Goal: Transaction & Acquisition: Purchase product/service

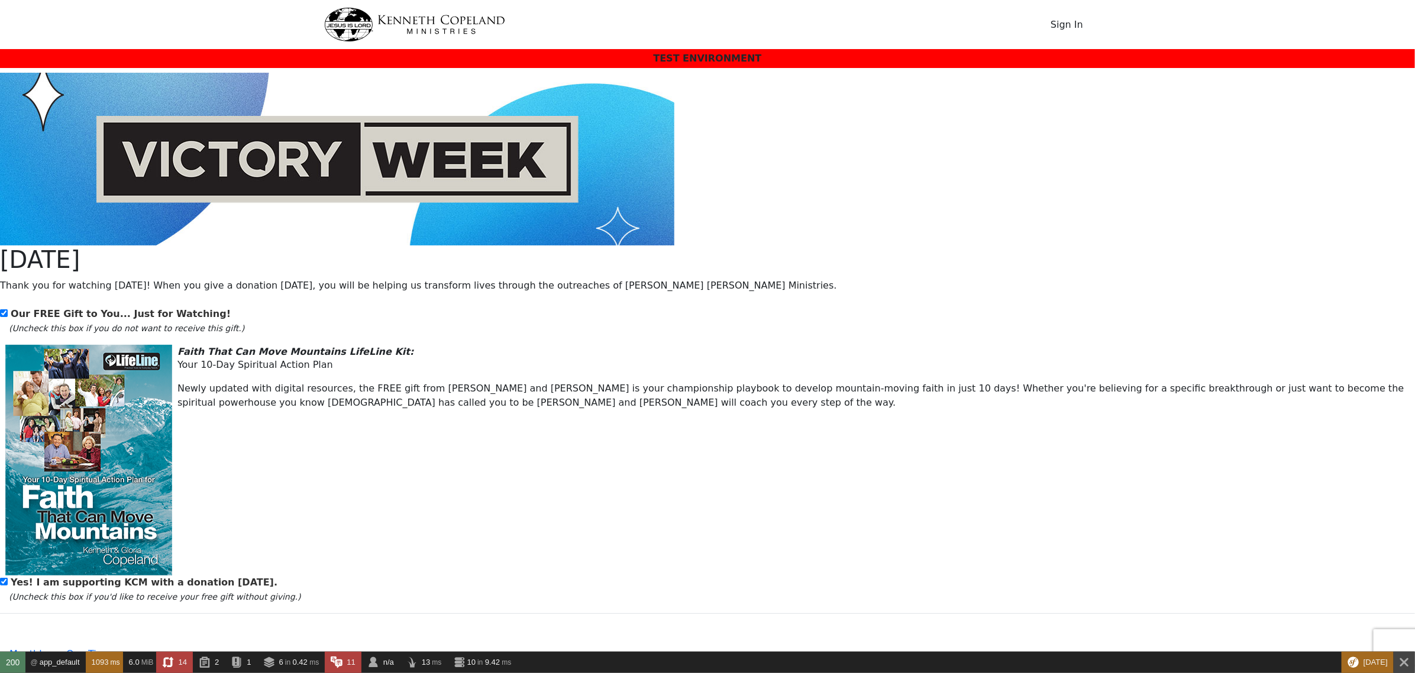
drag, startPoint x: 1241, startPoint y: 334, endPoint x: 1140, endPoint y: 157, distance: 204.2
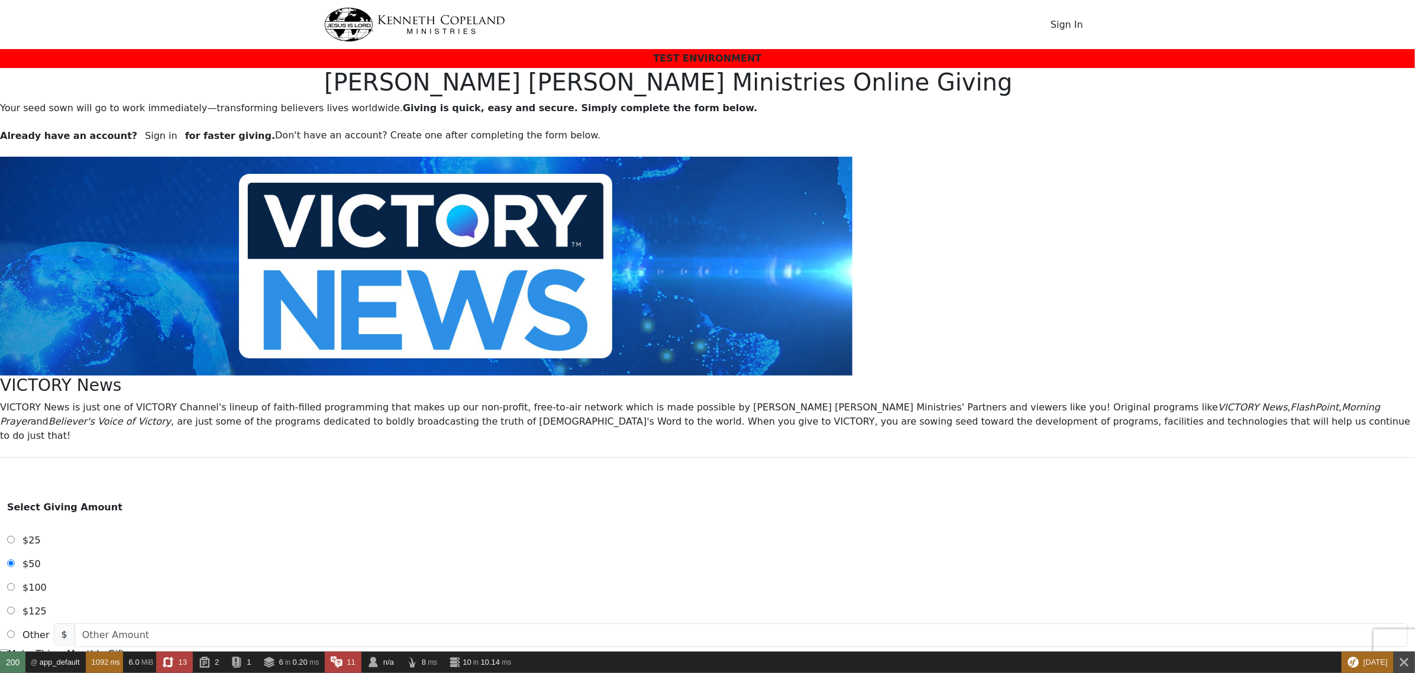
drag, startPoint x: 873, startPoint y: 370, endPoint x: 731, endPoint y: 371, distance: 142.5
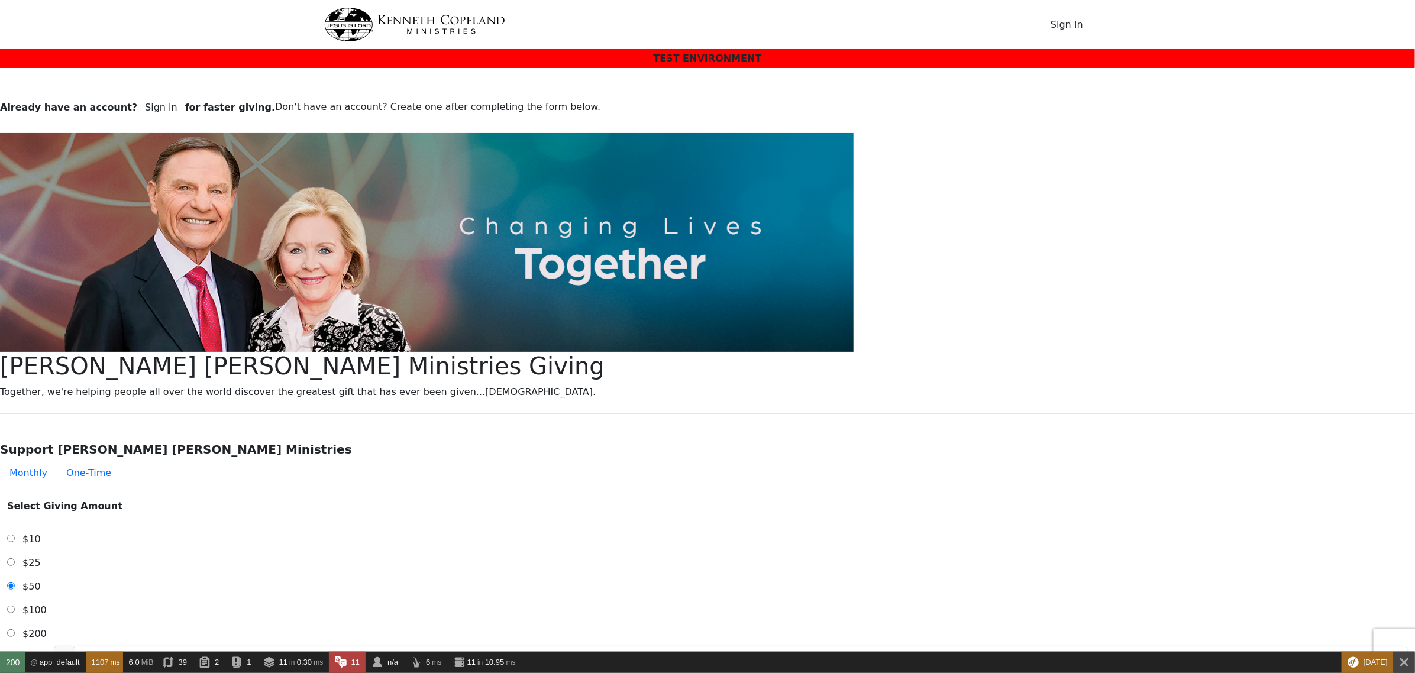
drag, startPoint x: 542, startPoint y: 334, endPoint x: 873, endPoint y: 343, distance: 331.3
click at [873, 352] on h1 "Kenneth Copeland Ministries Giving" at bounding box center [471, 366] width 943 height 28
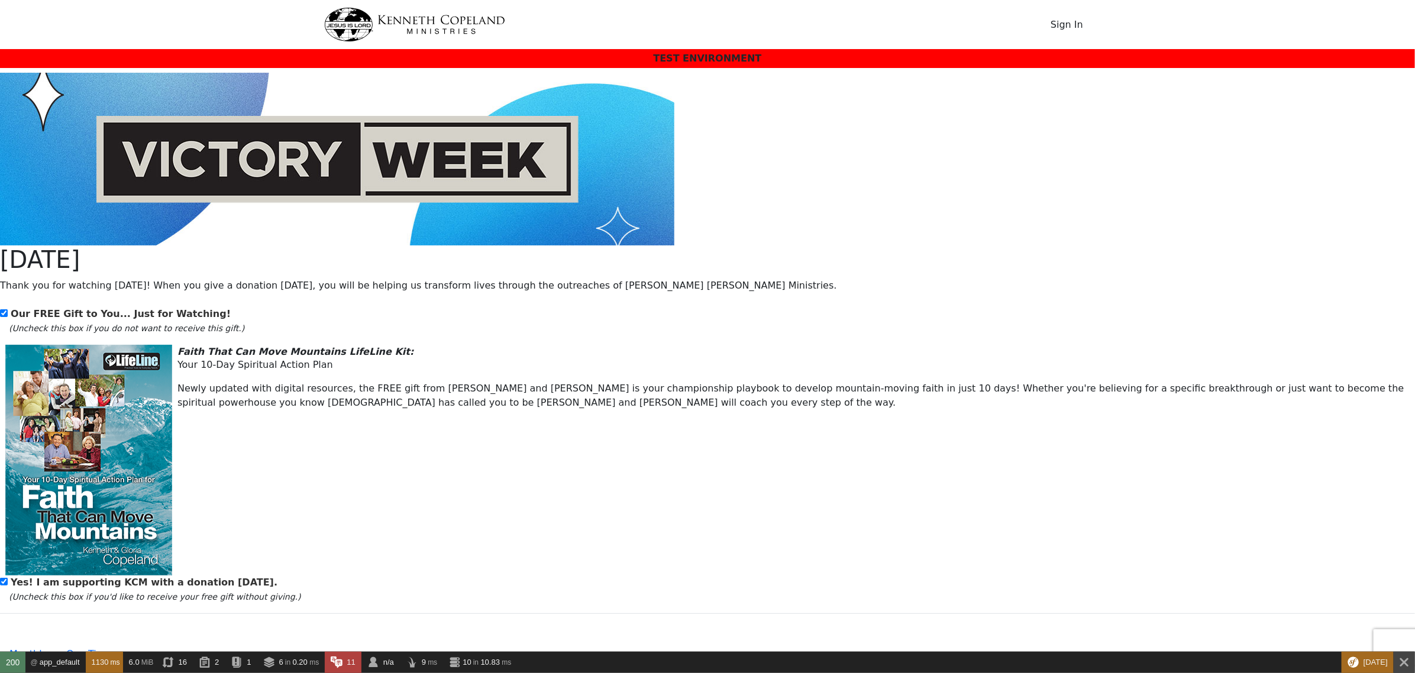
drag, startPoint x: 639, startPoint y: 283, endPoint x: 782, endPoint y: 287, distance: 143.2
click at [782, 274] on h1 "VICTORY Week" at bounding box center [471, 259] width 943 height 28
